Goal: Transaction & Acquisition: Purchase product/service

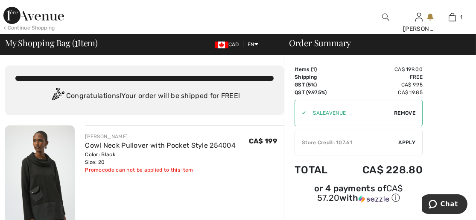
click at [408, 138] on span "Apply" at bounding box center [407, 142] width 17 height 8
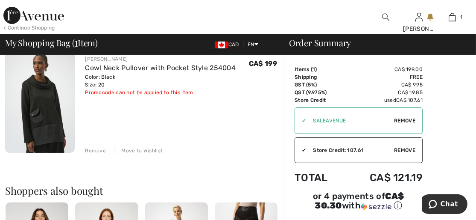
scroll to position [171, 0]
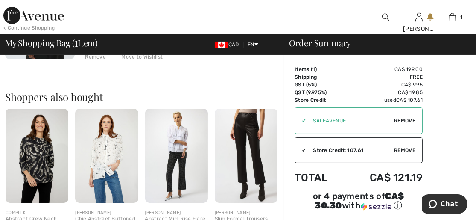
drag, startPoint x: 476, startPoint y: 81, endPoint x: 479, endPoint y: 103, distance: 22.4
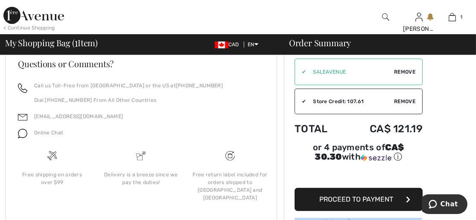
scroll to position [402, 0]
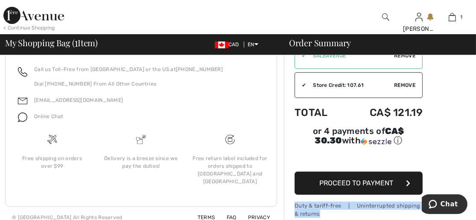
click at [363, 179] on span "Proceed to Payment" at bounding box center [357, 183] width 74 height 8
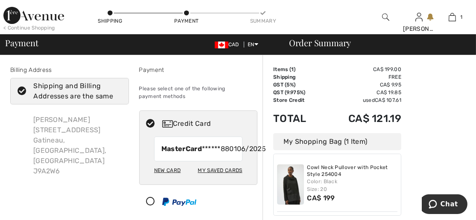
click at [156, 177] on div "New Card" at bounding box center [167, 170] width 26 height 15
radio input "true"
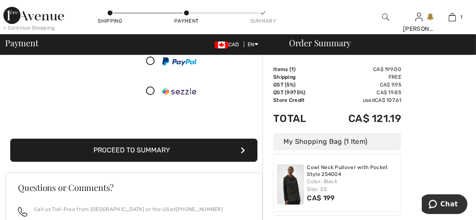
scroll to position [214, 0]
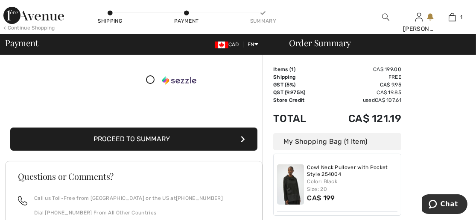
click at [185, 136] on button "Proceed to Summary" at bounding box center [133, 138] width 247 height 23
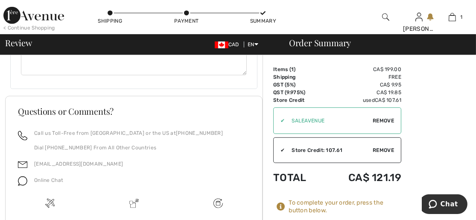
scroll to position [723, 0]
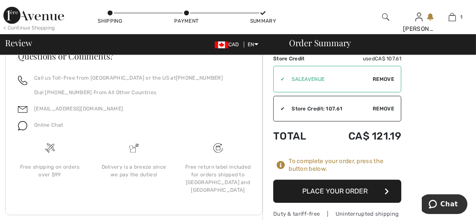
click at [344, 179] on button "Place Your Order" at bounding box center [337, 190] width 128 height 23
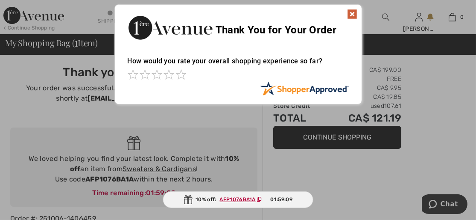
click at [349, 11] on img at bounding box center [352, 14] width 10 height 10
